Goal: Task Accomplishment & Management: Manage account settings

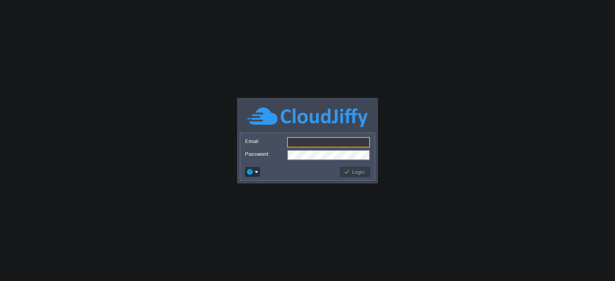
type input "[EMAIL_ADDRESS][DOMAIN_NAME]"
click at [359, 171] on button "Login" at bounding box center [354, 172] width 23 height 7
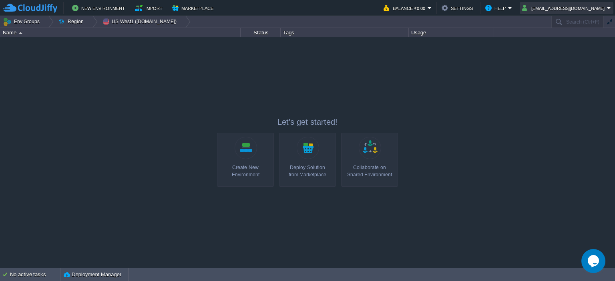
click at [607, 3] on button "[EMAIL_ADDRESS][DOMAIN_NAME]" at bounding box center [564, 8] width 85 height 10
click at [445, 5] on button "Settings" at bounding box center [459, 8] width 34 height 10
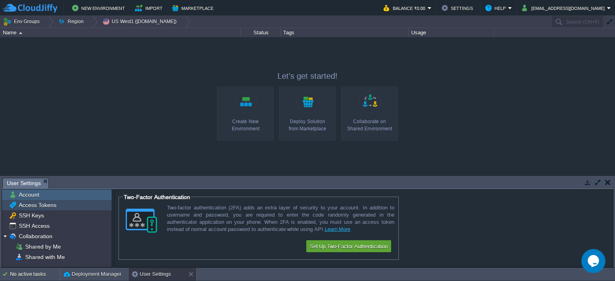
click at [40, 205] on span "Access Tokens" at bounding box center [37, 205] width 40 height 7
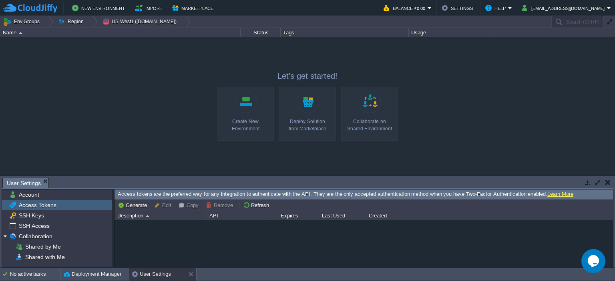
click at [40, 205] on span "Access Tokens" at bounding box center [37, 205] width 40 height 7
click at [32, 191] on span "Account" at bounding box center [28, 194] width 23 height 7
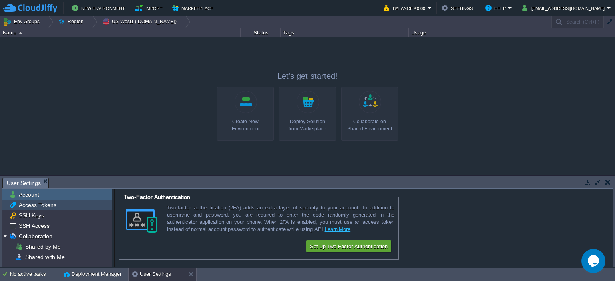
click at [33, 203] on span "Access Tokens" at bounding box center [37, 205] width 40 height 7
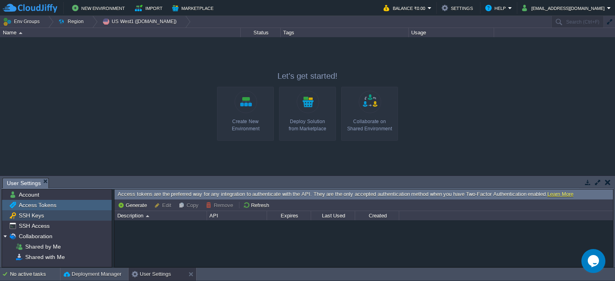
click at [26, 211] on div "SSH Keys" at bounding box center [57, 216] width 110 height 10
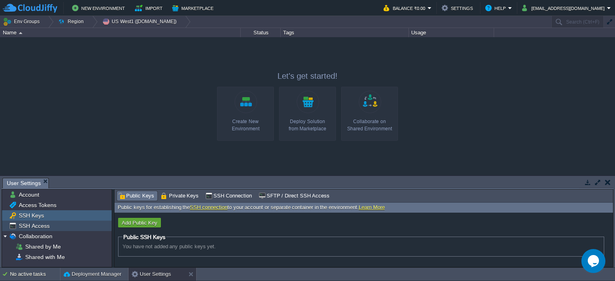
click at [34, 226] on span "SSH Access" at bounding box center [34, 226] width 34 height 7
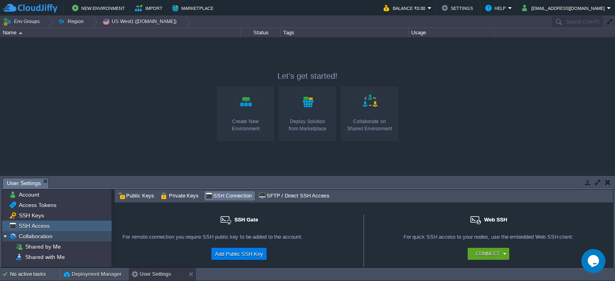
click at [29, 237] on span "Collaboration" at bounding box center [35, 236] width 36 height 7
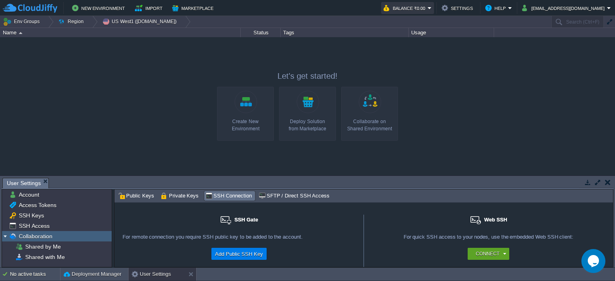
click at [410, 8] on button "Balance ₹0.00" at bounding box center [406, 8] width 44 height 10
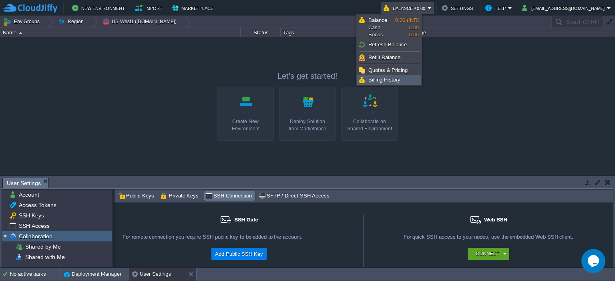
click at [387, 80] on span "Billing History" at bounding box center [384, 80] width 32 height 6
